Goal: Task Accomplishment & Management: Manage account settings

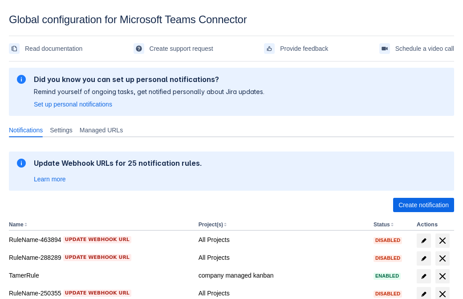
click at [423, 205] on span "Create notification" at bounding box center [423, 205] width 50 height 14
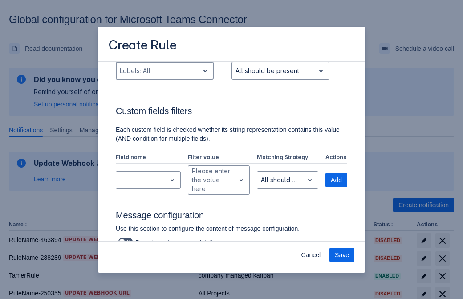
click at [164, 76] on div "Scrollable content" at bounding box center [158, 70] width 76 height 11
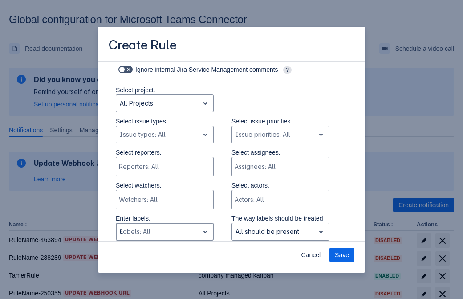
type input "649785_label"
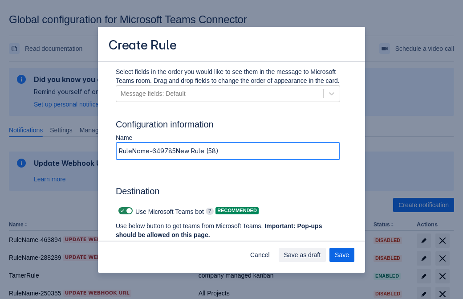
type input "RuleName-649785New Rule (58)"
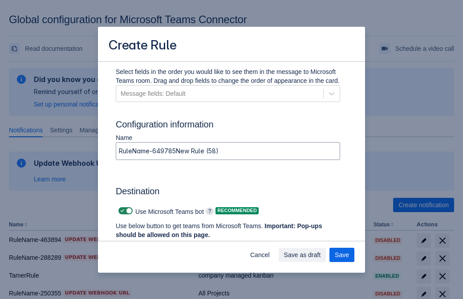
click at [121, 210] on span "Scrollable content" at bounding box center [122, 210] width 7 height 7
click at [121, 210] on input "Scrollable content" at bounding box center [121, 211] width 6 height 6
checkbox input "false"
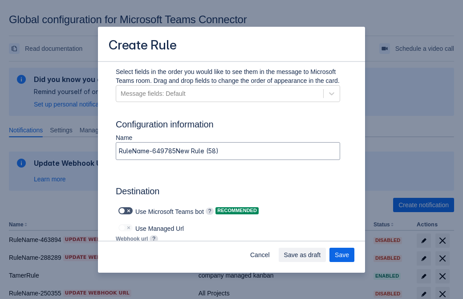
type input "[URL][DOMAIN_NAME][DATE]"
click at [321, 254] on span "Save as draft" at bounding box center [302, 254] width 37 height 14
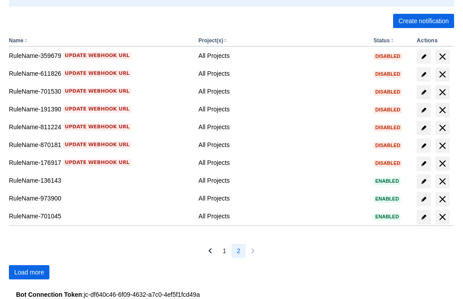
click at [29, 272] on span "Load more" at bounding box center [29, 272] width 30 height 14
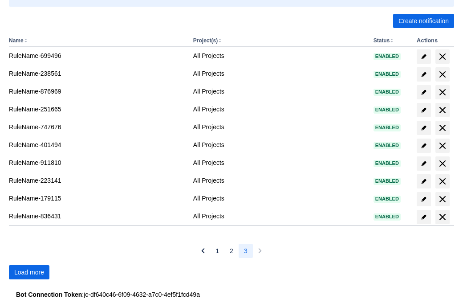
click at [29, 272] on span "Load more" at bounding box center [29, 272] width 30 height 14
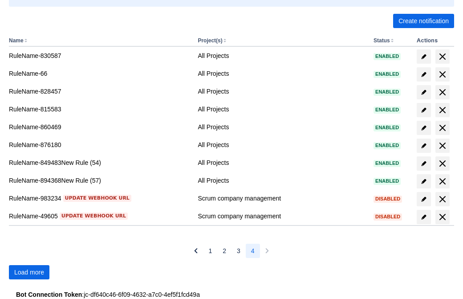
click at [29, 272] on span "Load more" at bounding box center [29, 272] width 30 height 14
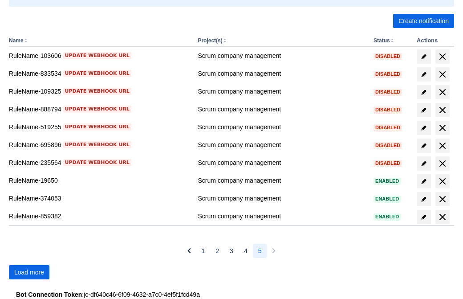
click at [29, 272] on span "Load more" at bounding box center [29, 272] width 30 height 14
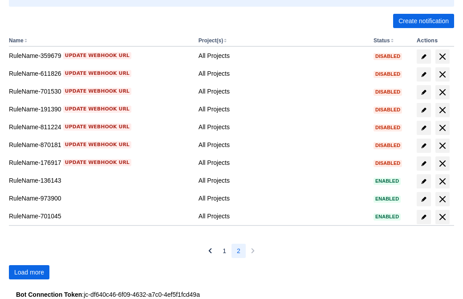
click at [29, 272] on span "Load more" at bounding box center [29, 272] width 30 height 14
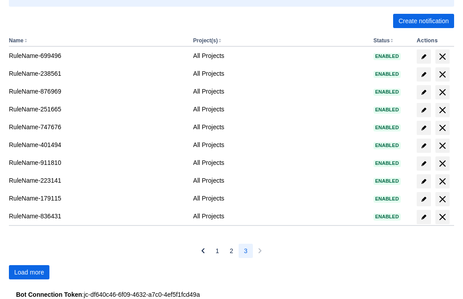
click at [29, 272] on span "Load more" at bounding box center [29, 272] width 30 height 14
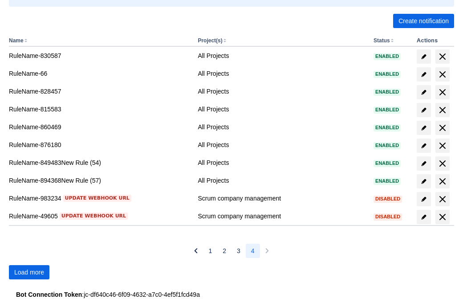
click at [29, 272] on span "Load more" at bounding box center [29, 272] width 30 height 14
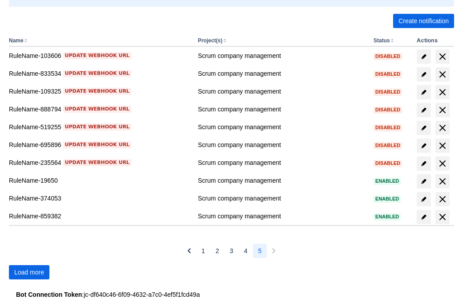
click at [29, 272] on span "Load more" at bounding box center [29, 272] width 30 height 14
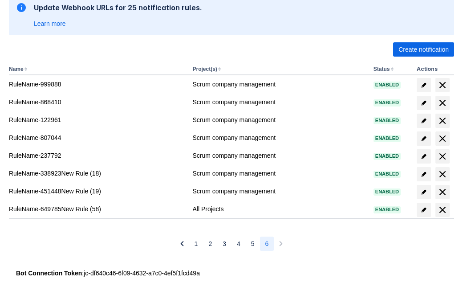
scroll to position [155, 0]
click at [442, 210] on span "delete" at bounding box center [442, 209] width 11 height 11
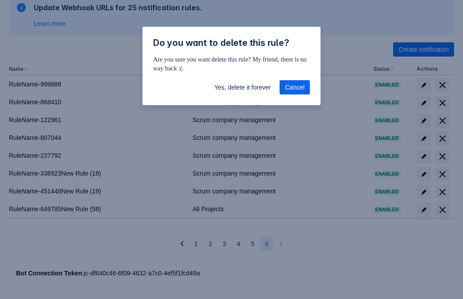
click at [242, 87] on span "Yes, delete it forever" at bounding box center [242, 87] width 57 height 14
